Goal: Transaction & Acquisition: Purchase product/service

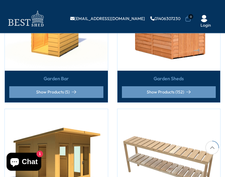
scroll to position [289, 0]
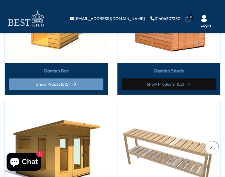
click at [160, 82] on link "Show Products (152)" at bounding box center [169, 84] width 94 height 12
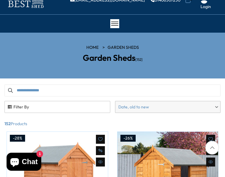
scroll to position [19, 0]
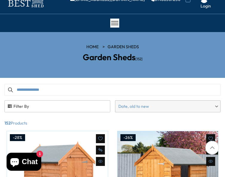
click at [39, 105] on span "Filter By" at bounding box center [57, 105] width 105 height 11
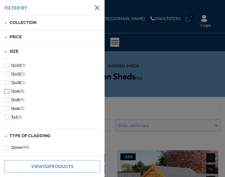
scroll to position [58, 0]
click at [6, 88] on span "button" at bounding box center [6, 90] width 5 height 5
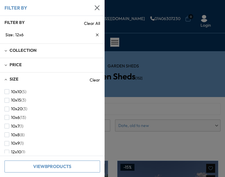
click at [47, 165] on button "View 8 Products" at bounding box center [52, 166] width 96 height 12
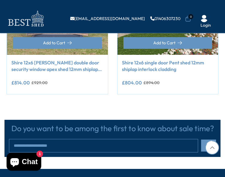
scroll to position [613, 0]
